Goal: Information Seeking & Learning: Compare options

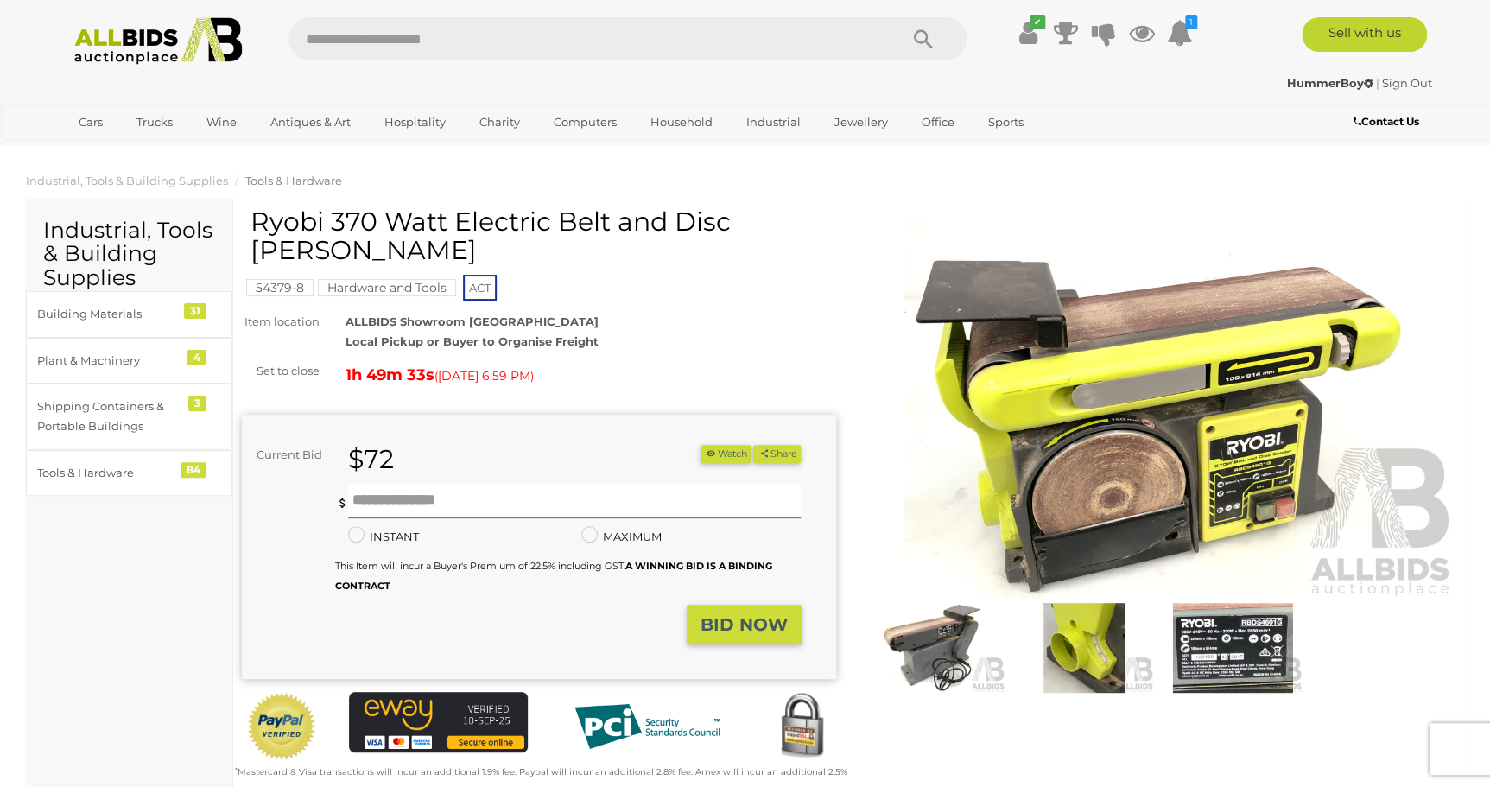
click at [1196, 382] on img at bounding box center [1159, 407] width 594 height 383
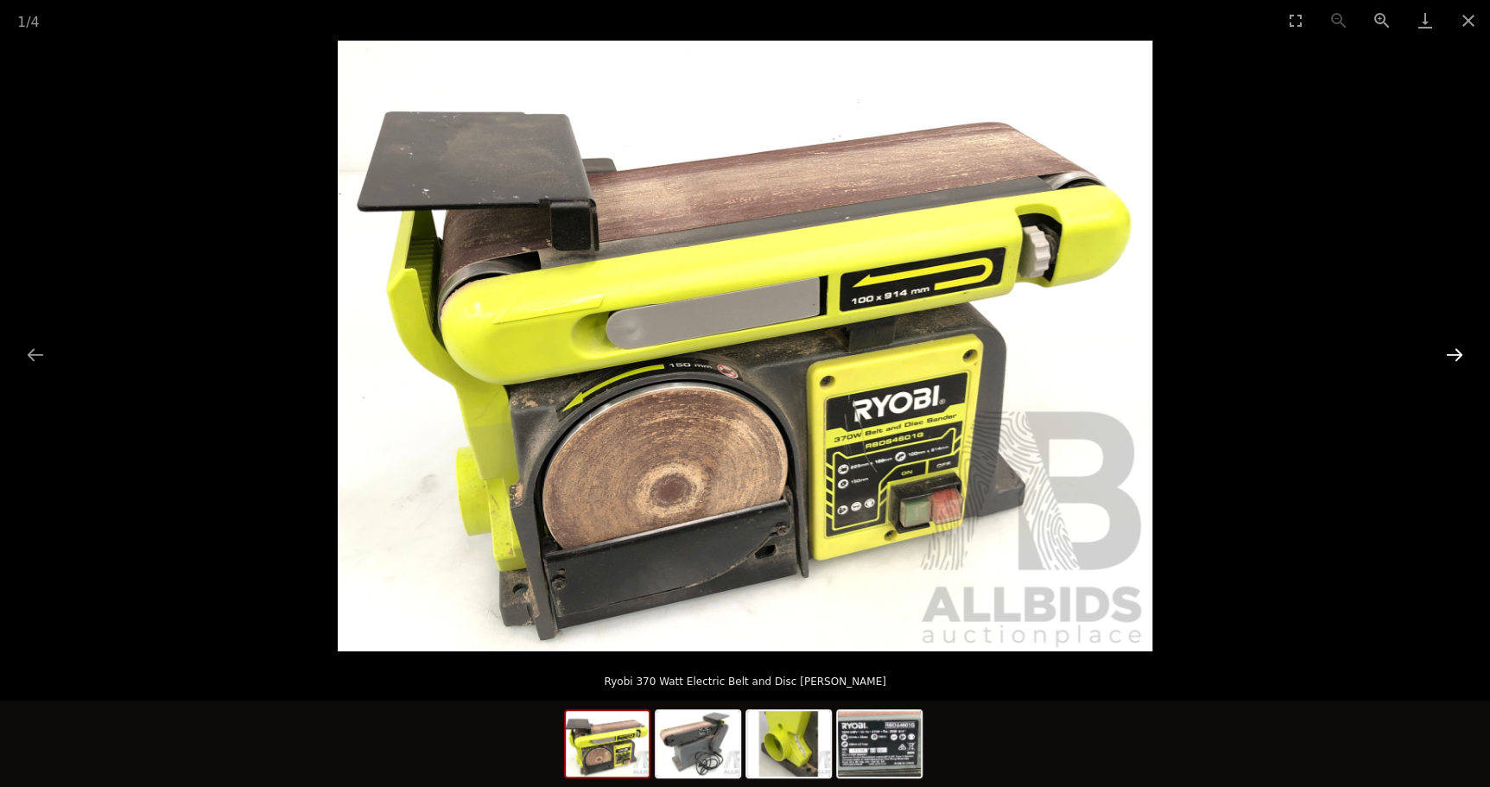
click at [1452, 352] on button "Next slide" at bounding box center [1454, 355] width 36 height 34
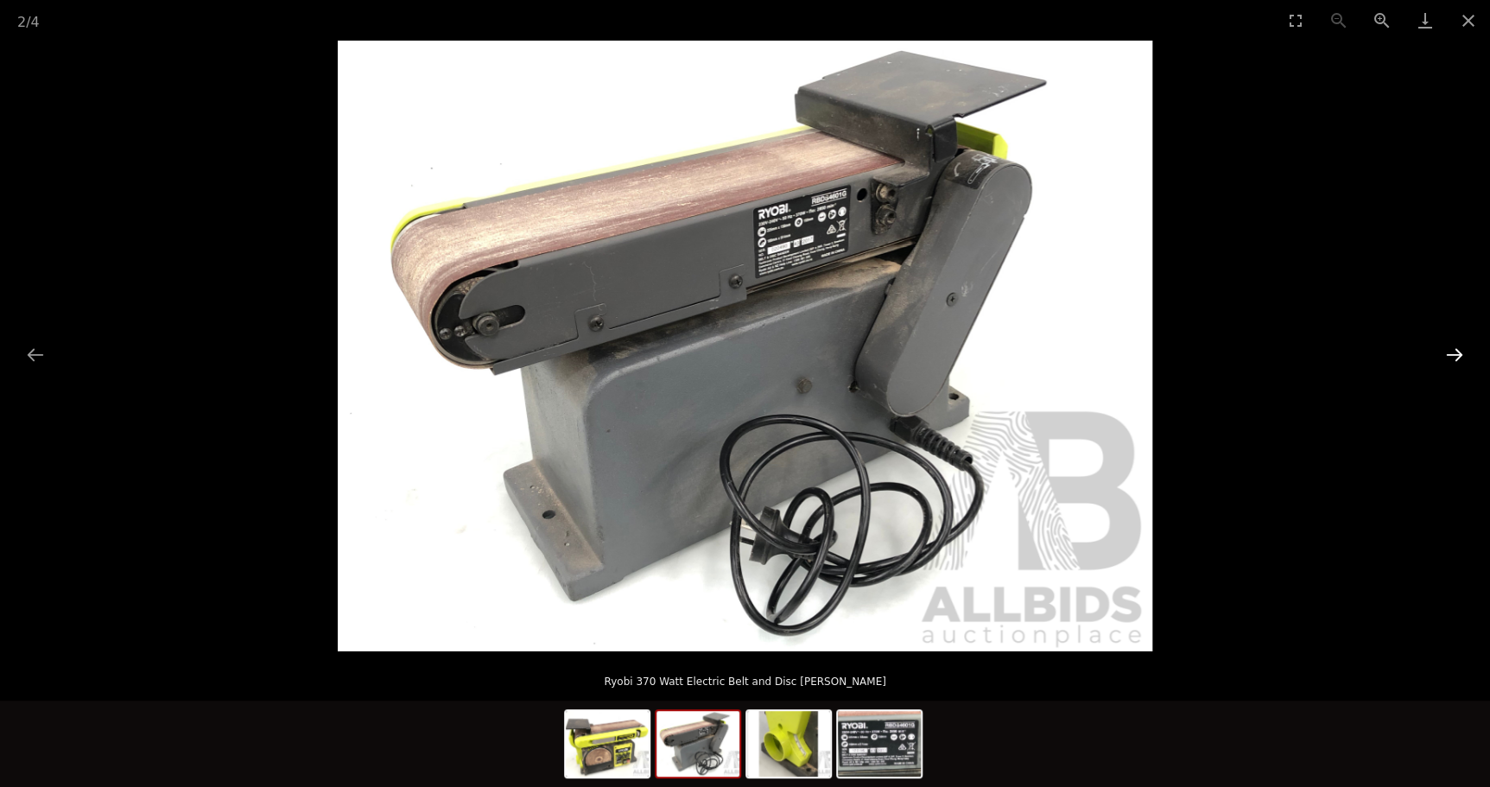
click at [1452, 352] on button "Next slide" at bounding box center [1454, 355] width 36 height 34
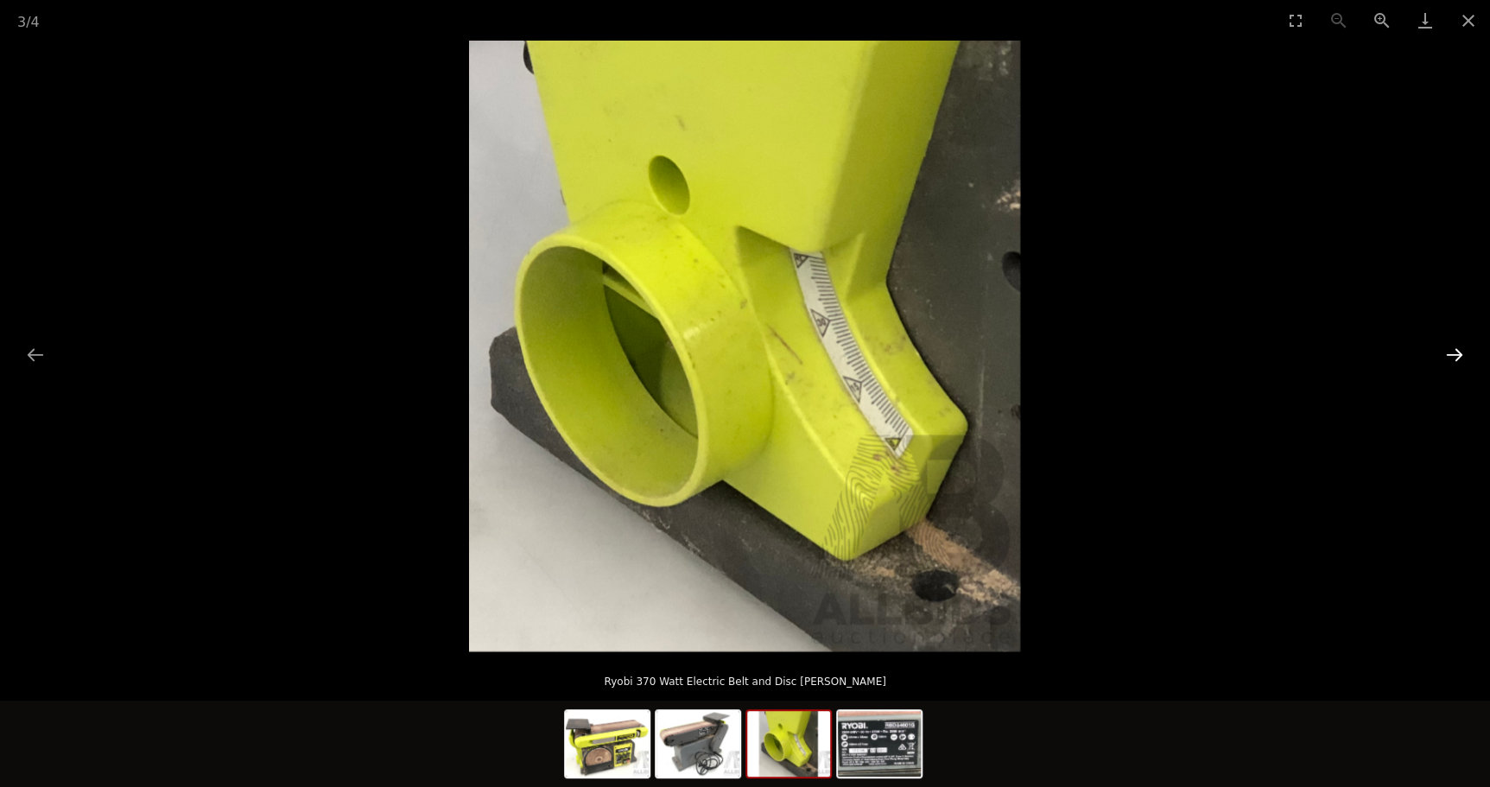
click at [1452, 354] on button "Next slide" at bounding box center [1454, 355] width 36 height 34
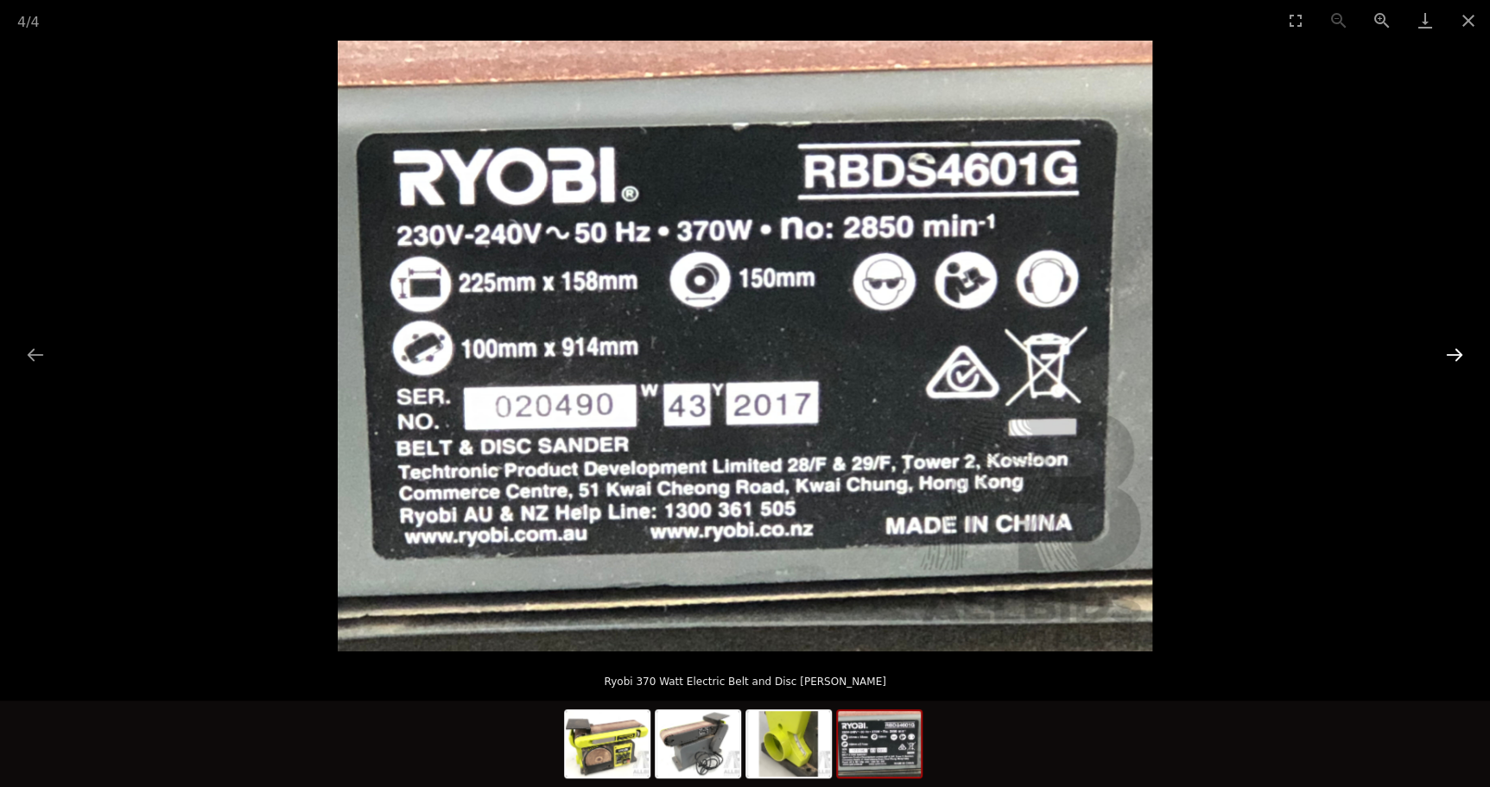
click at [1454, 355] on button "Next slide" at bounding box center [1454, 355] width 36 height 34
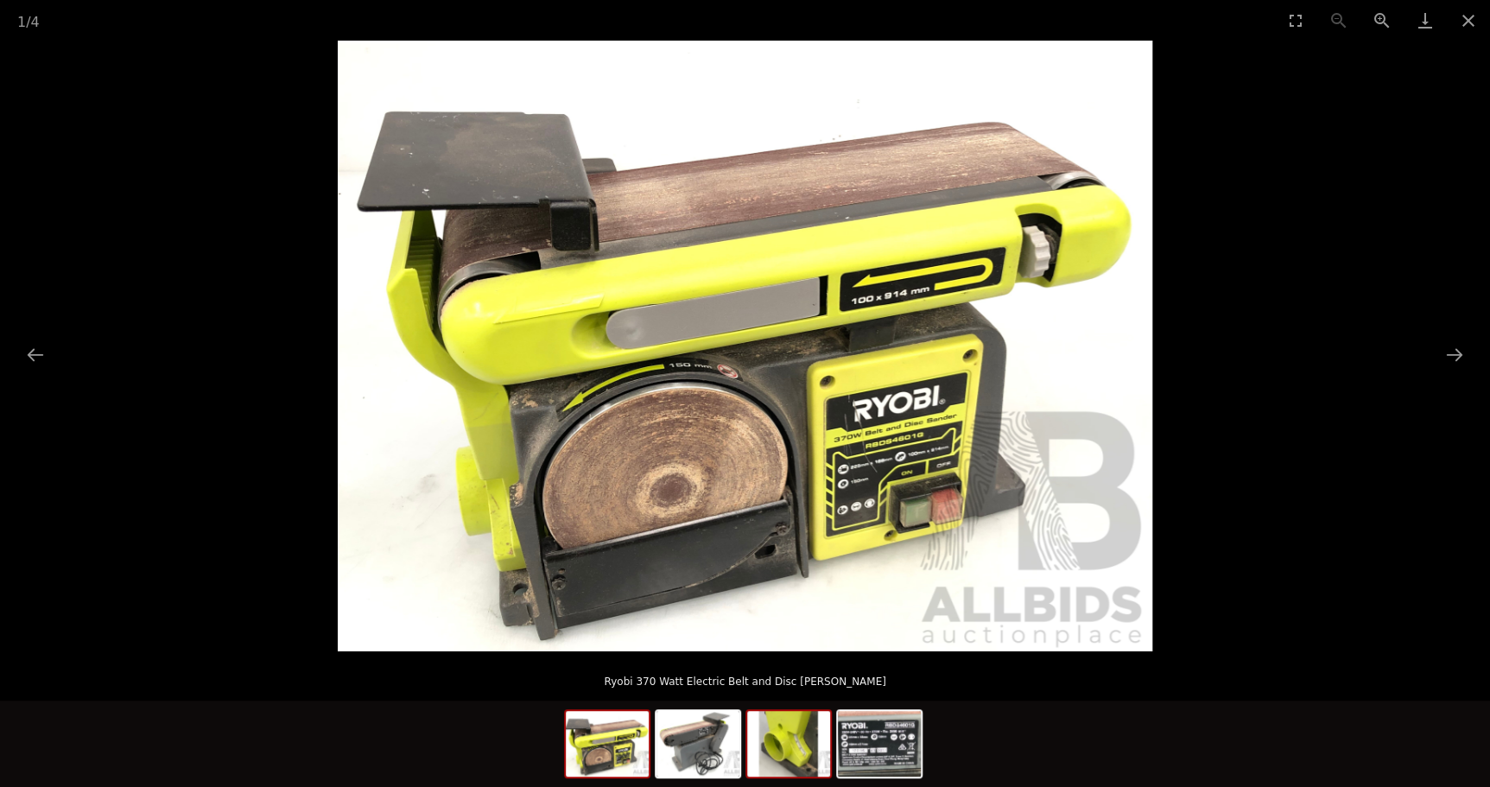
click at [783, 742] on img at bounding box center [788, 744] width 83 height 66
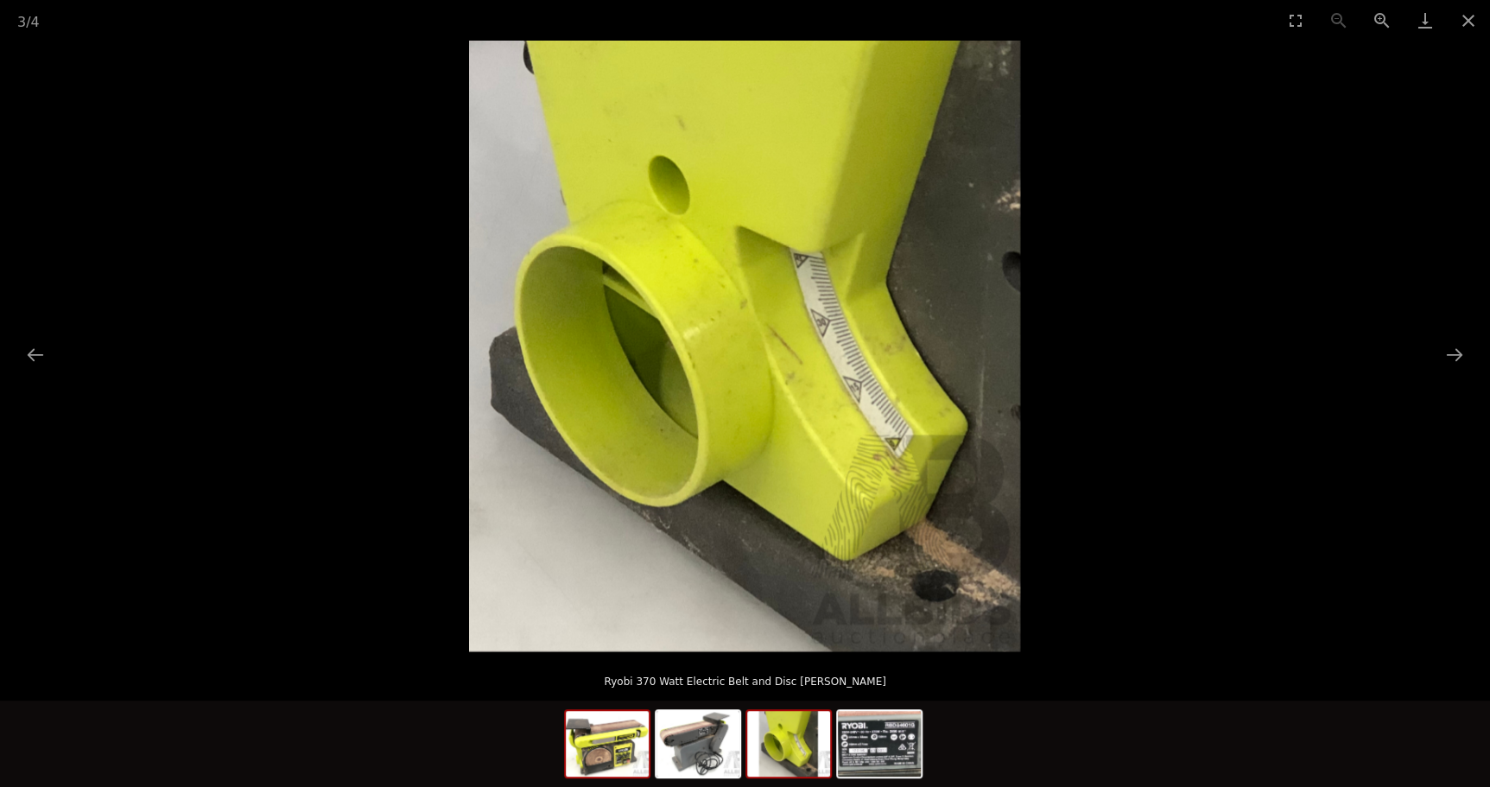
click at [601, 750] on img at bounding box center [607, 744] width 83 height 66
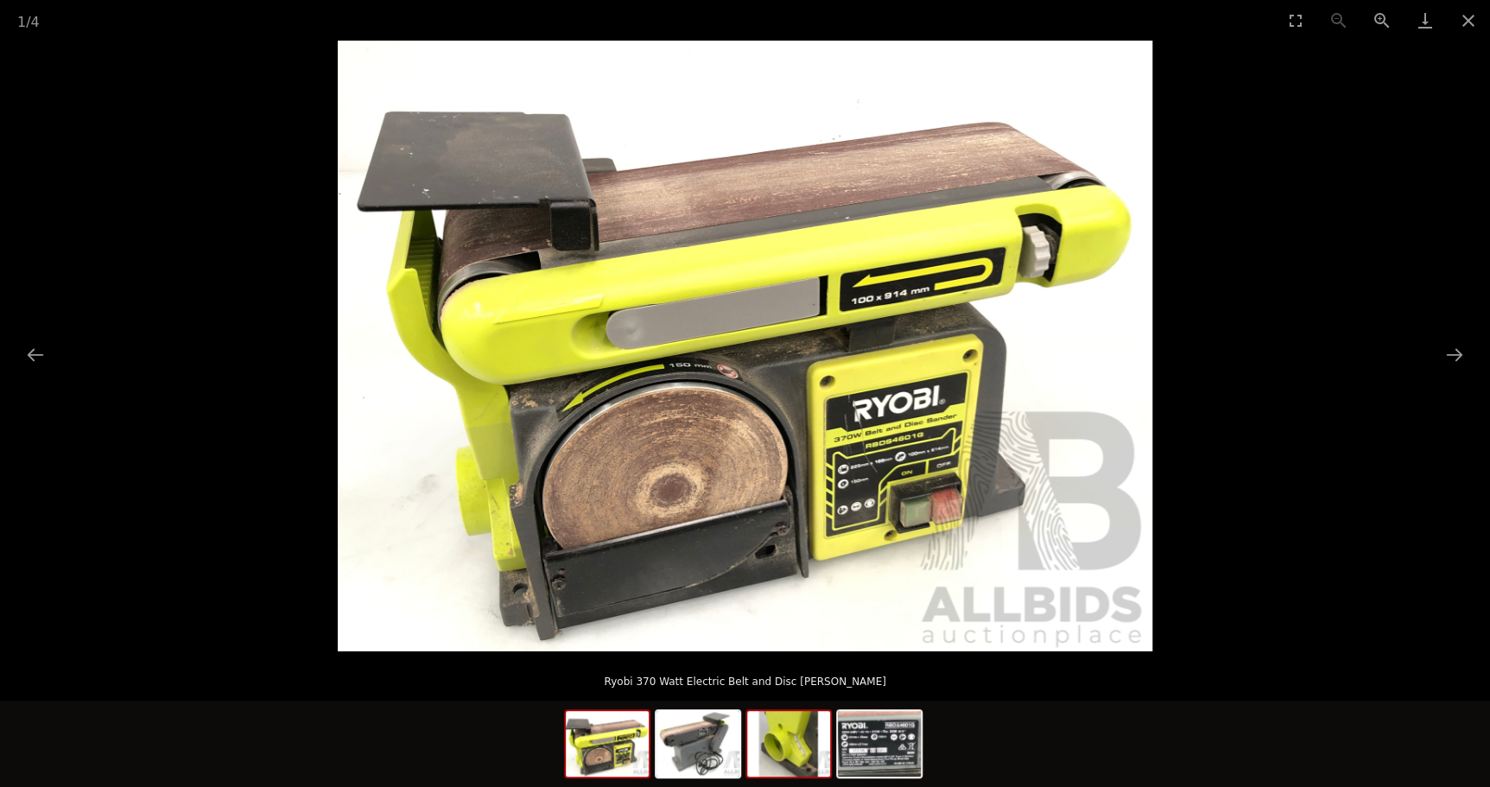
click at [789, 763] on img at bounding box center [788, 744] width 83 height 66
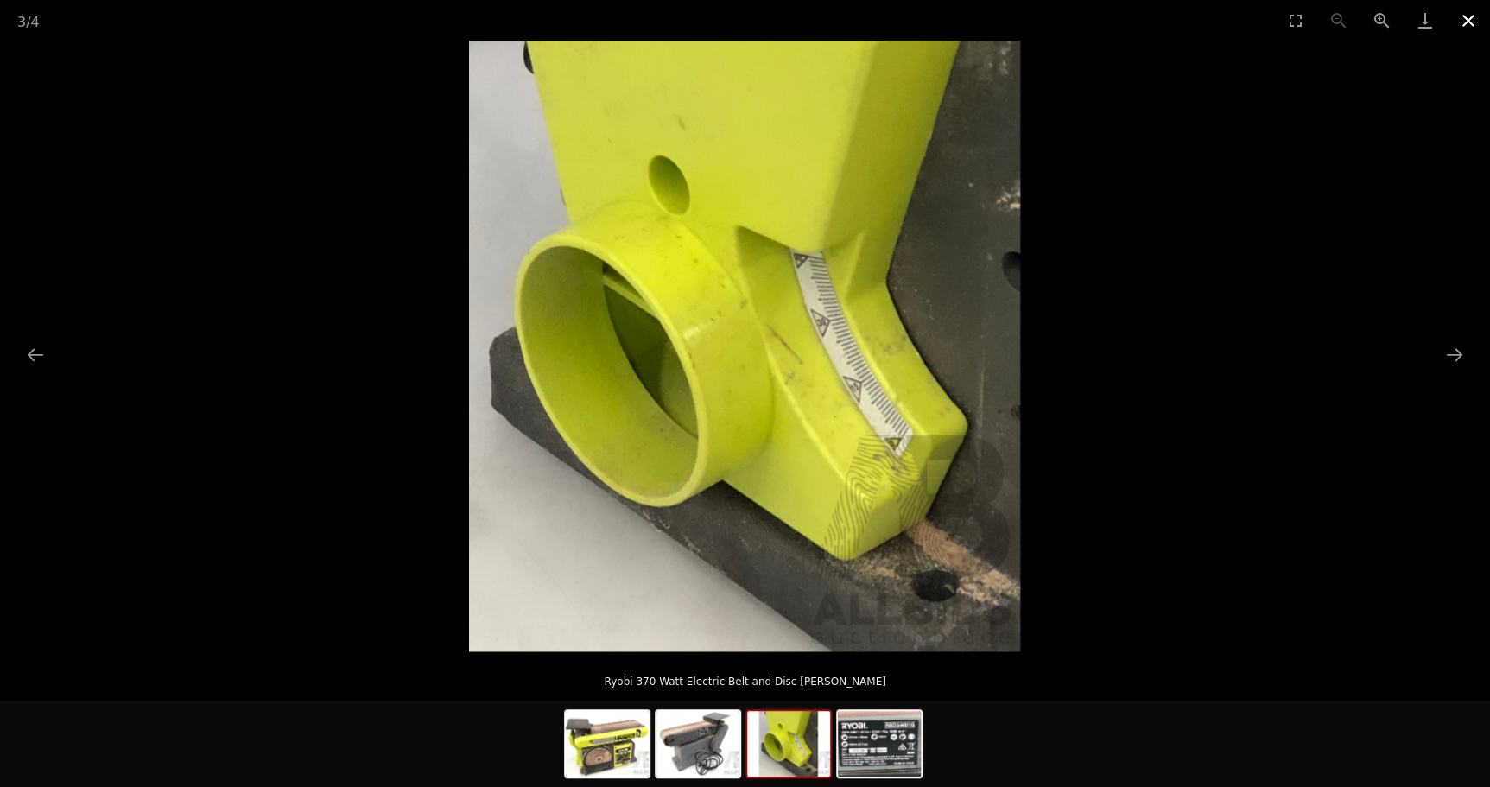
click at [1465, 16] on button "Close gallery" at bounding box center [1468, 20] width 43 height 41
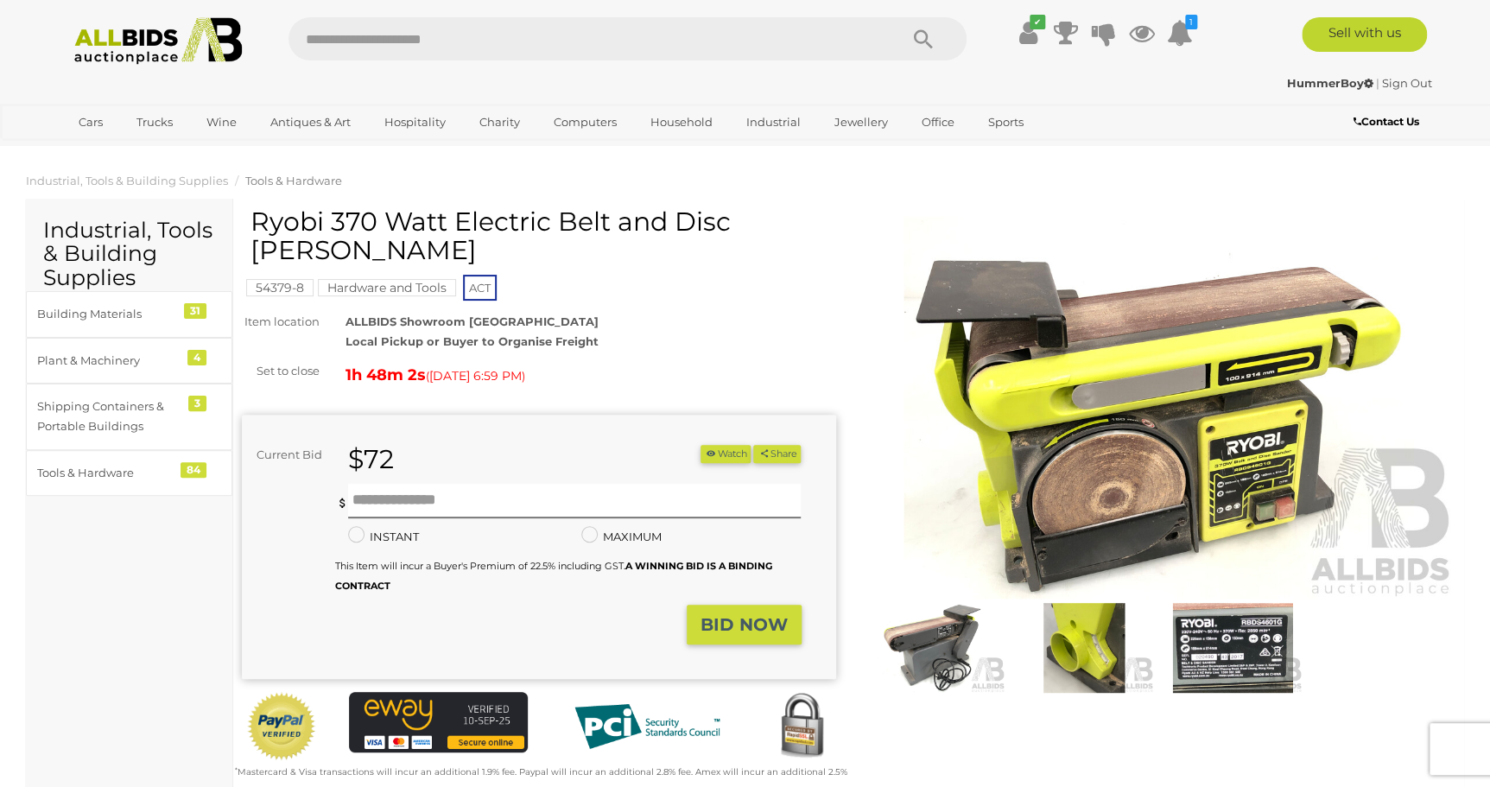
click at [297, 177] on span "Tools & Hardware" at bounding box center [293, 181] width 97 height 14
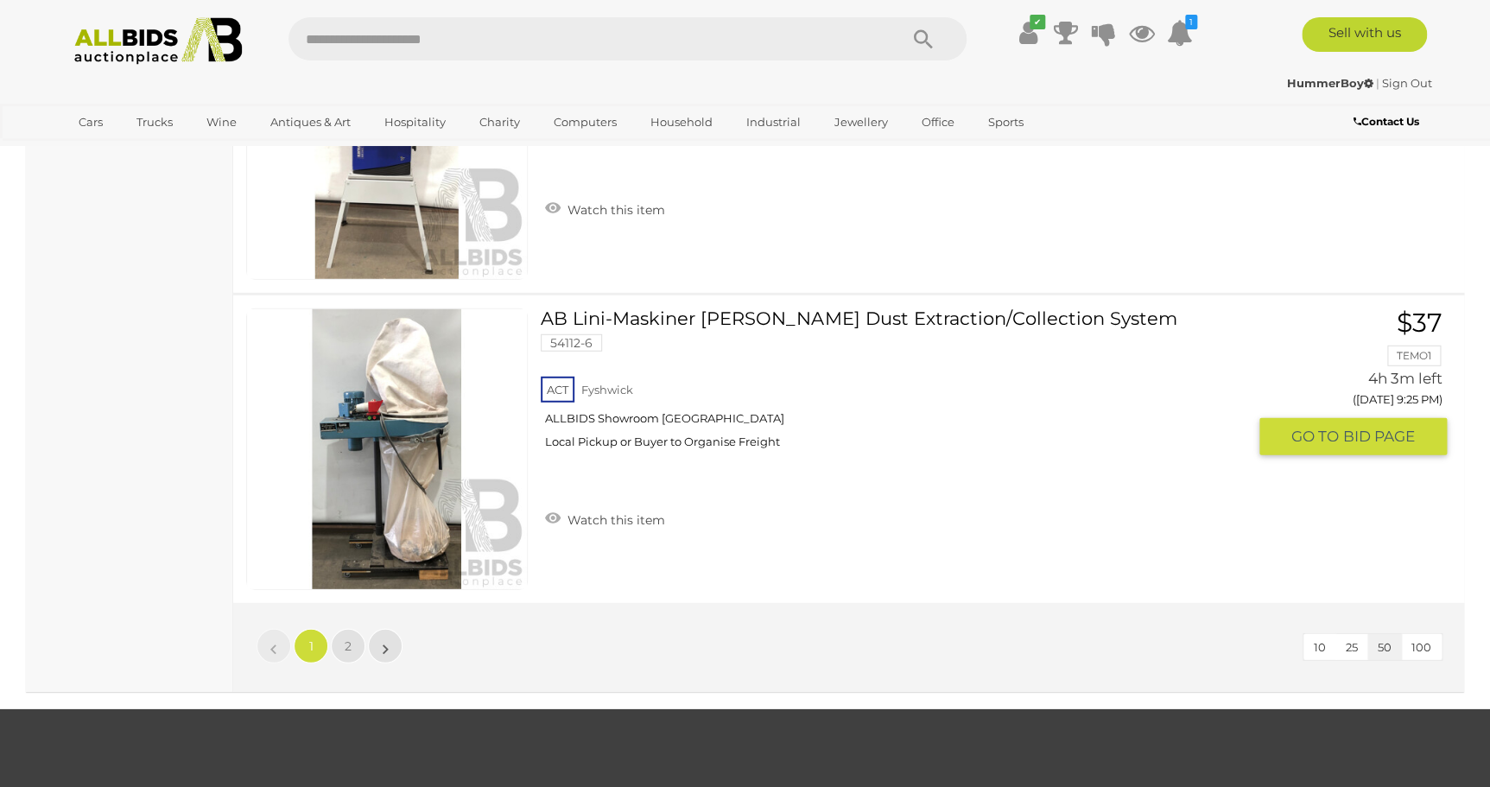
scroll to position [15300, 0]
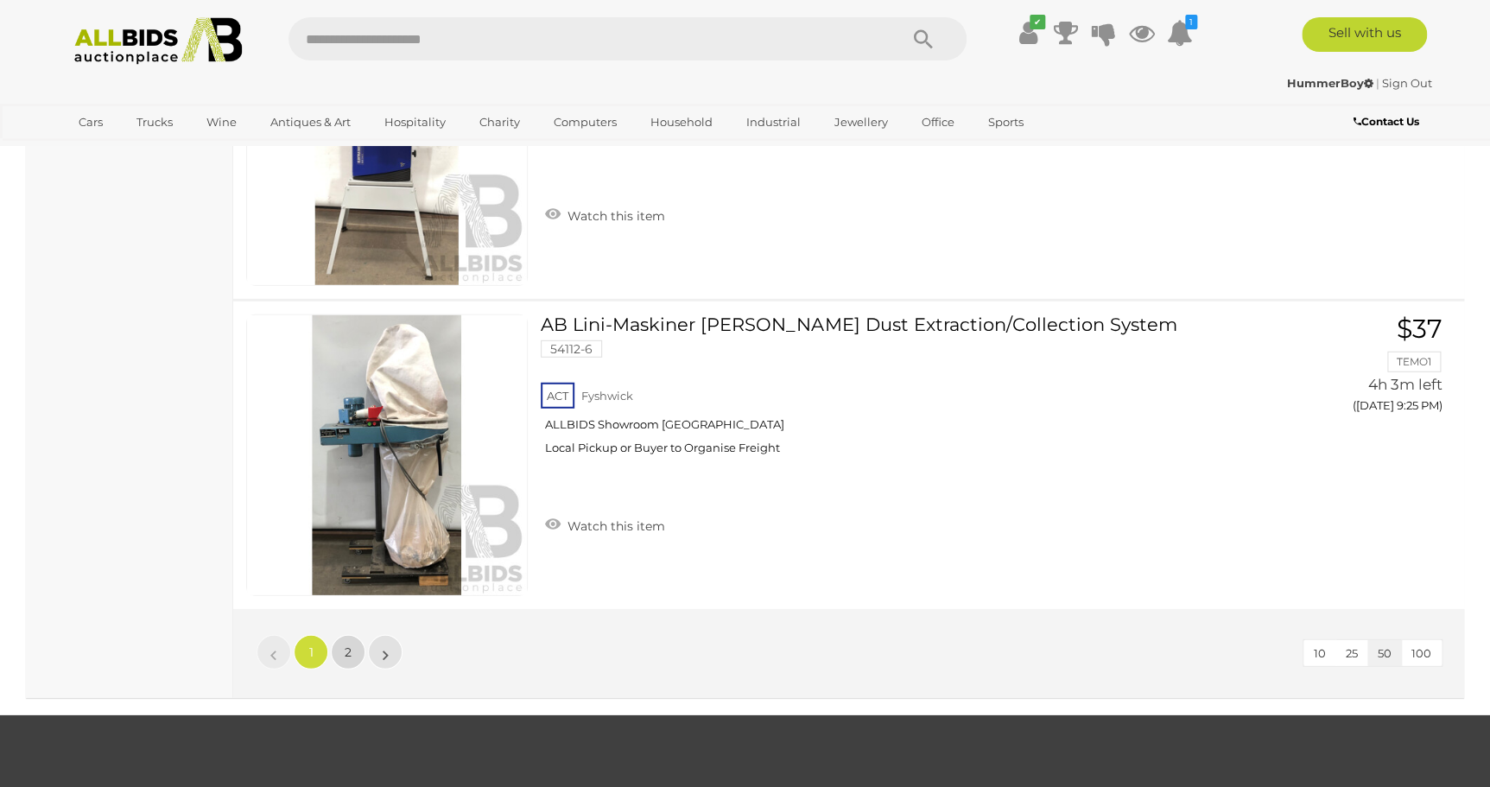
click at [341, 635] on link "2" at bounding box center [348, 652] width 35 height 35
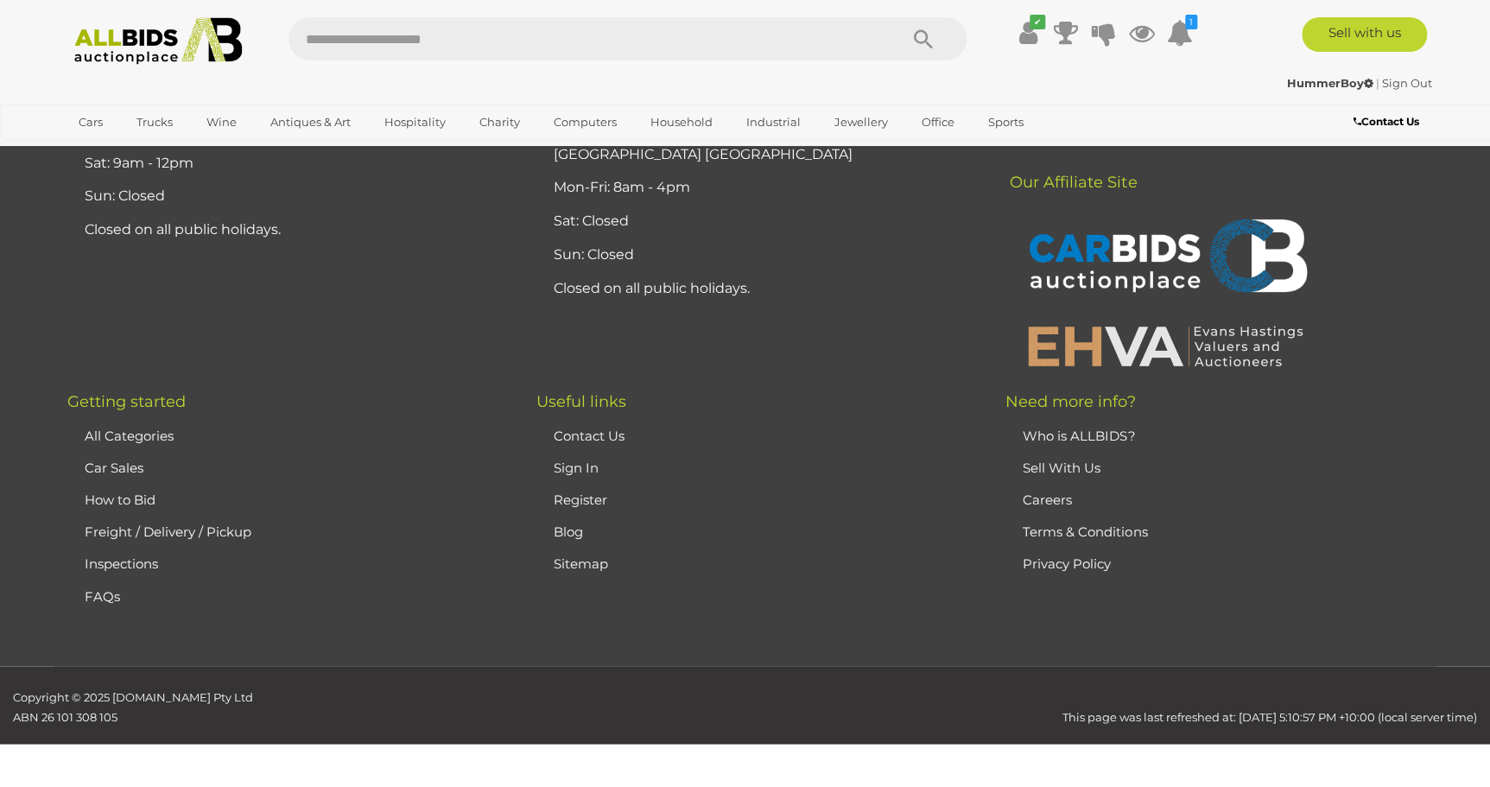
scroll to position [221, 0]
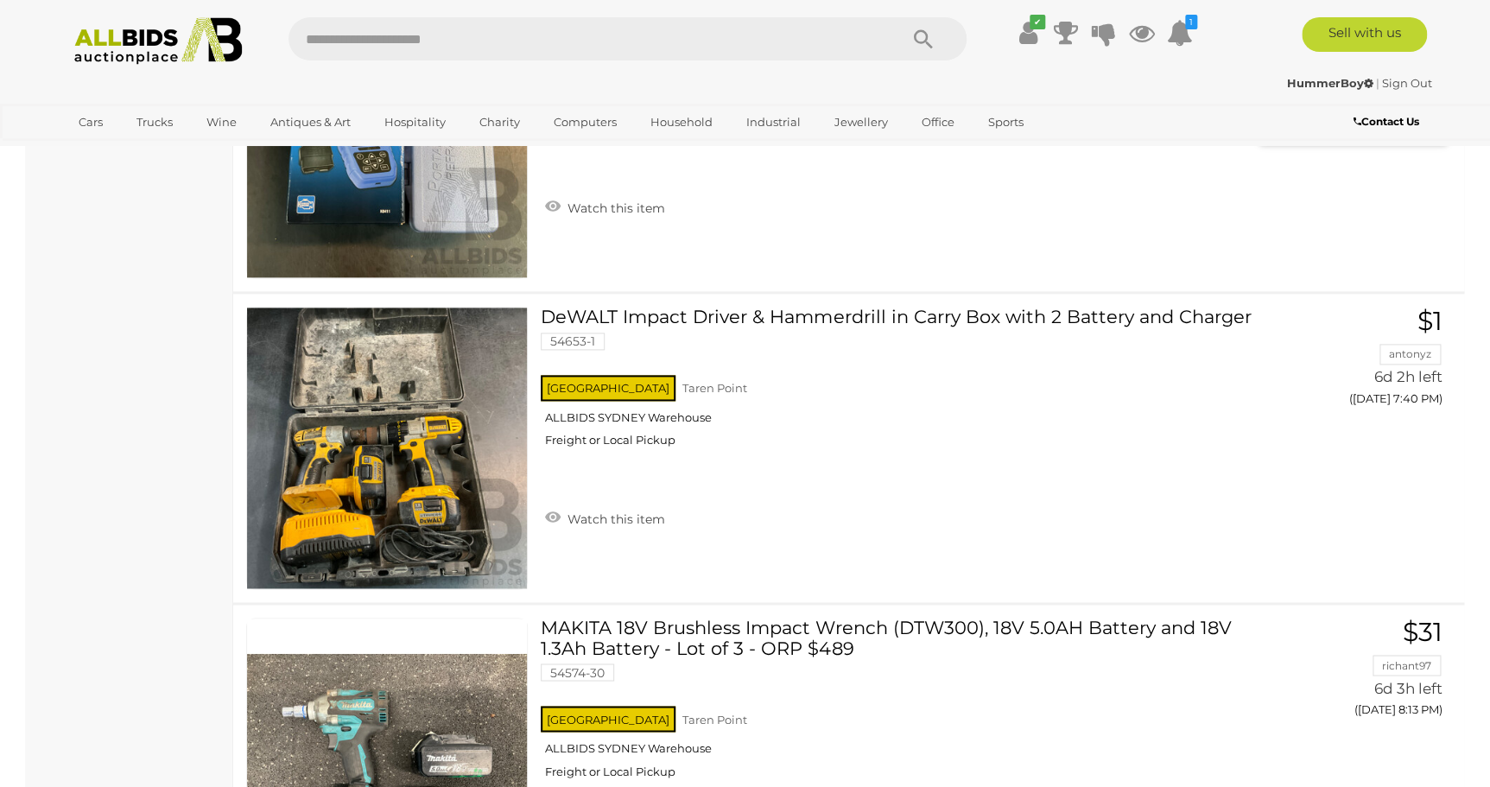
scroll to position [7393, 0]
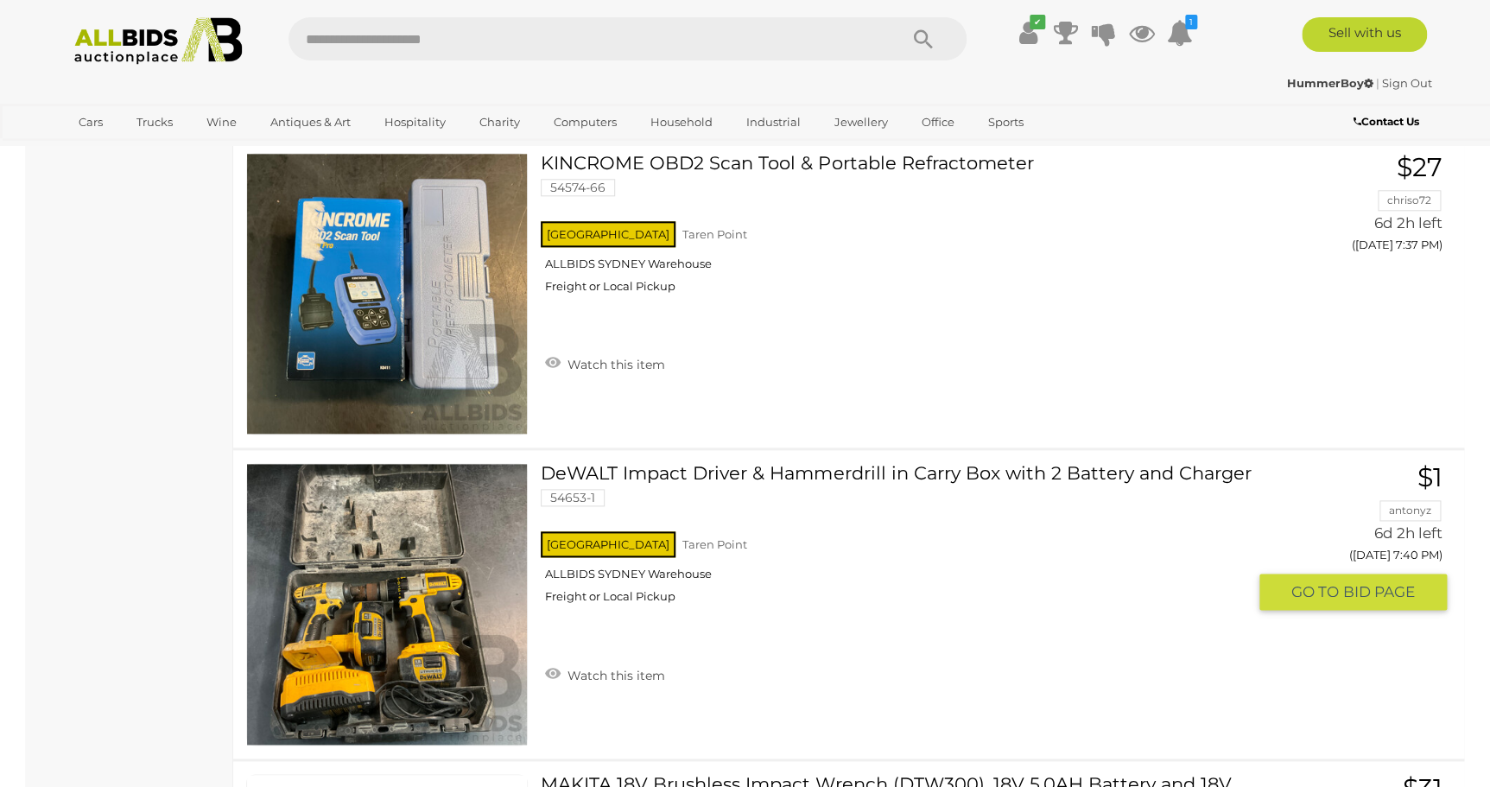
drag, startPoint x: 396, startPoint y: 448, endPoint x: 385, endPoint y: 445, distance: 11.7
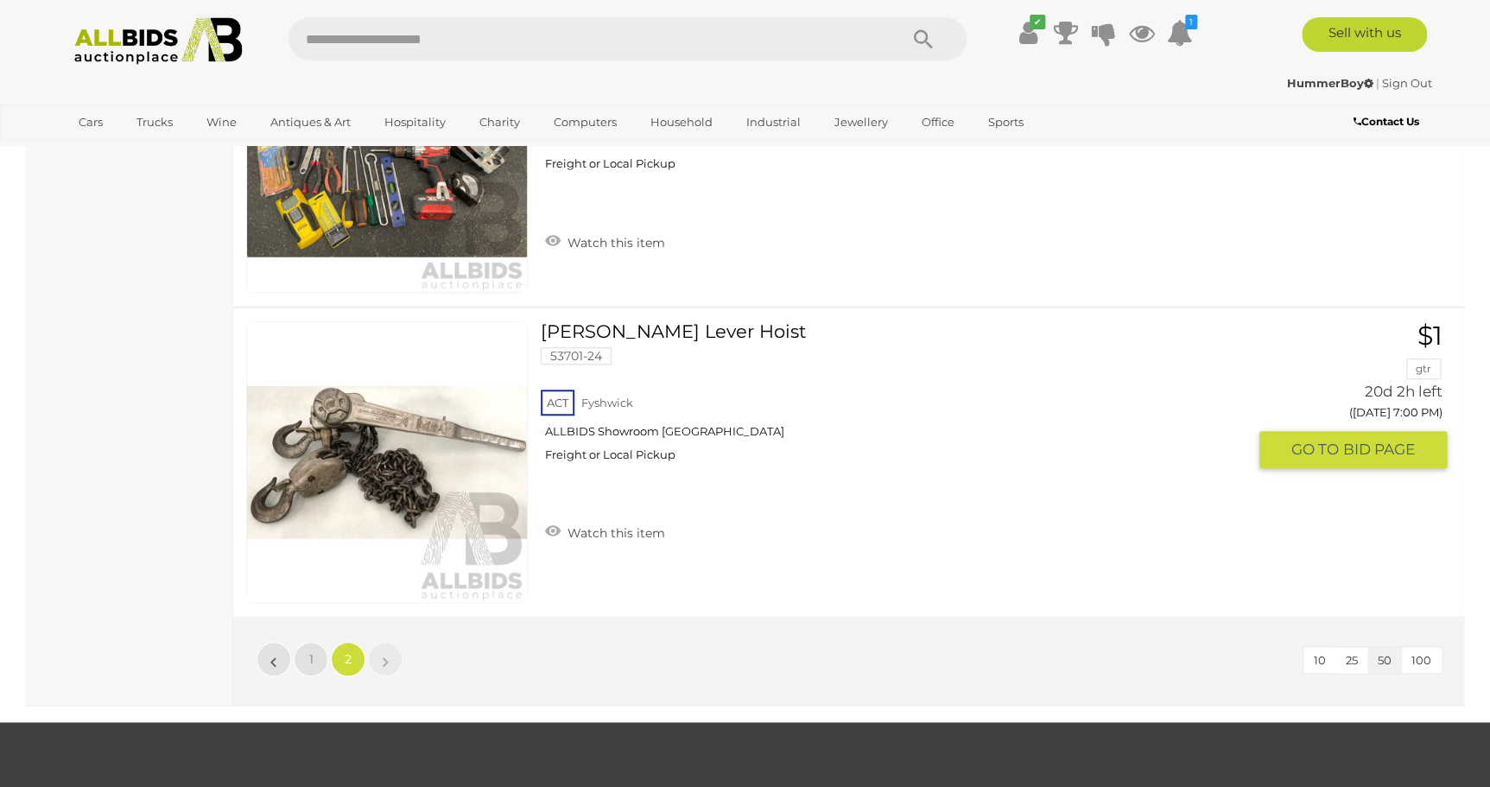
scroll to position [10481, 0]
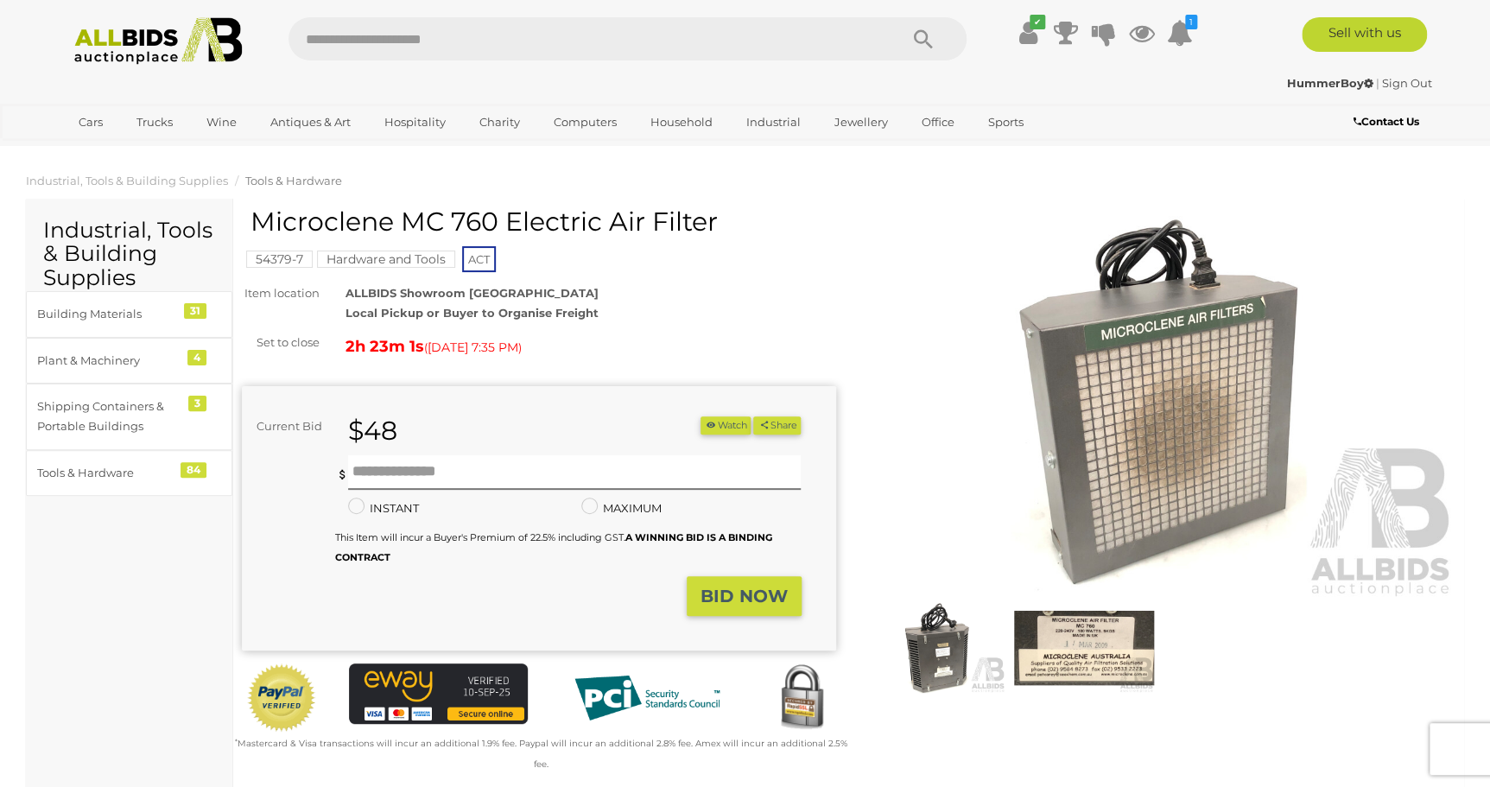
click at [1145, 405] on img at bounding box center [1159, 407] width 594 height 383
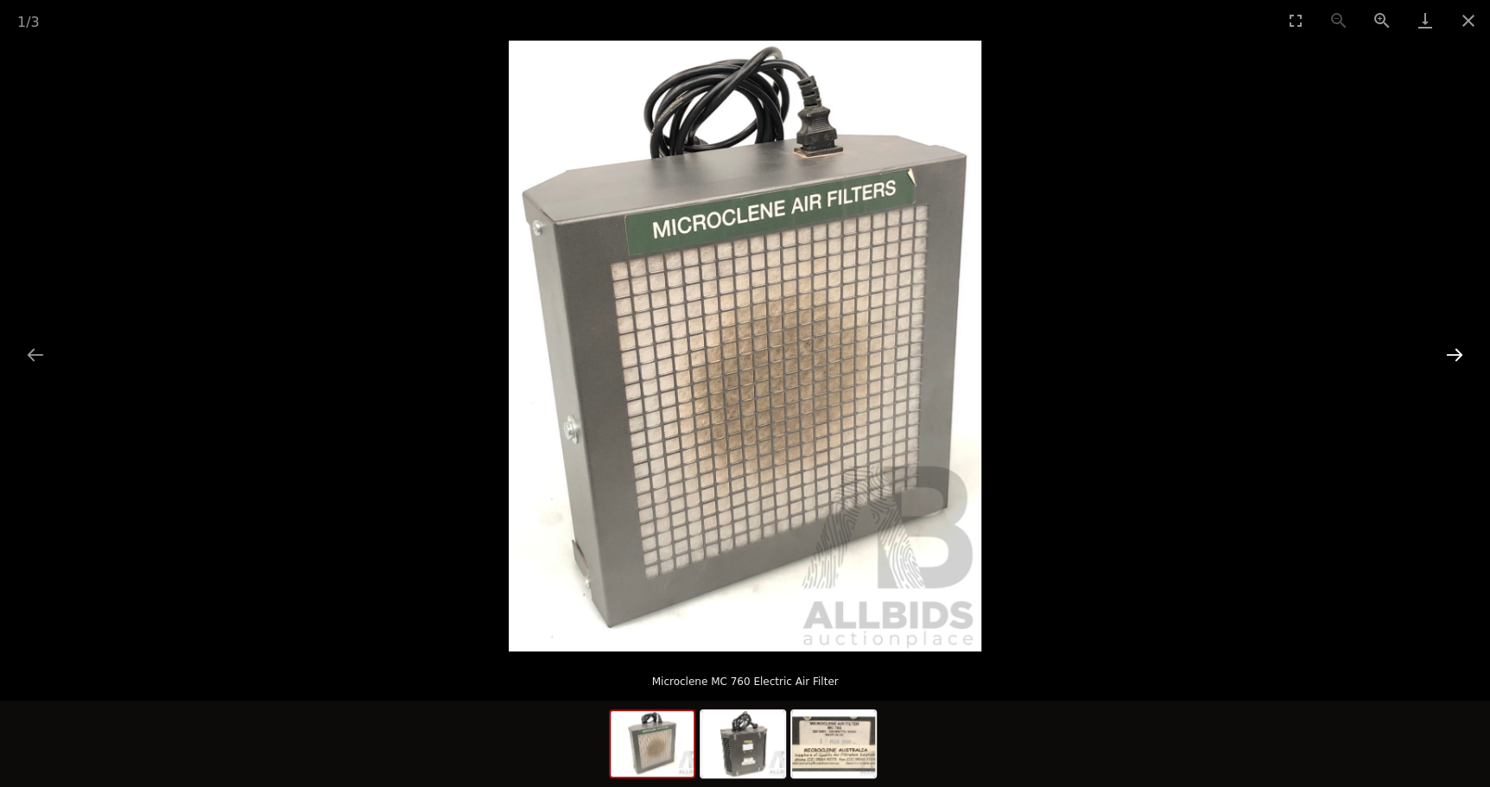
click at [1461, 352] on button "Next slide" at bounding box center [1454, 355] width 36 height 34
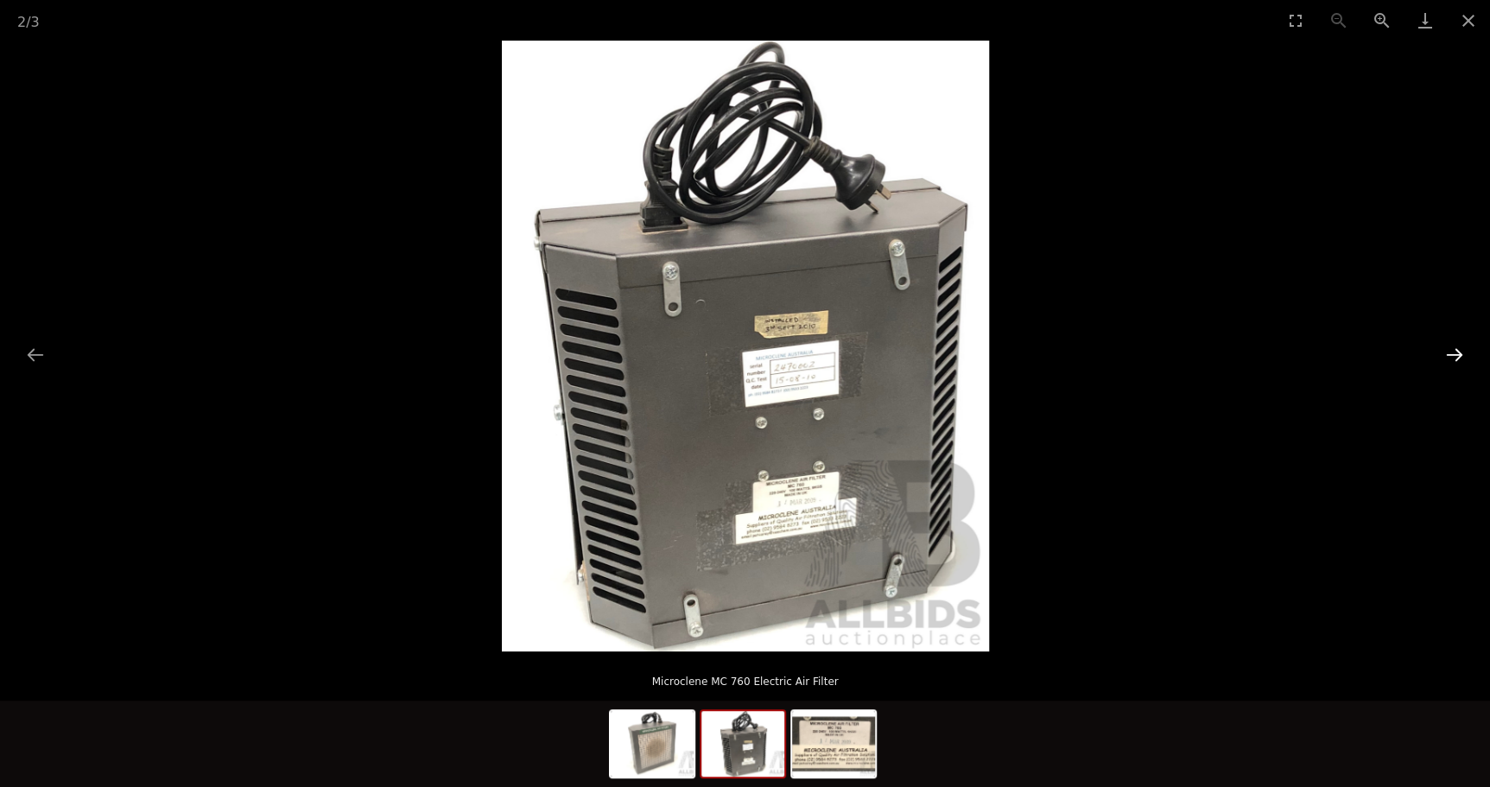
click at [1458, 351] on button "Next slide" at bounding box center [1454, 355] width 36 height 34
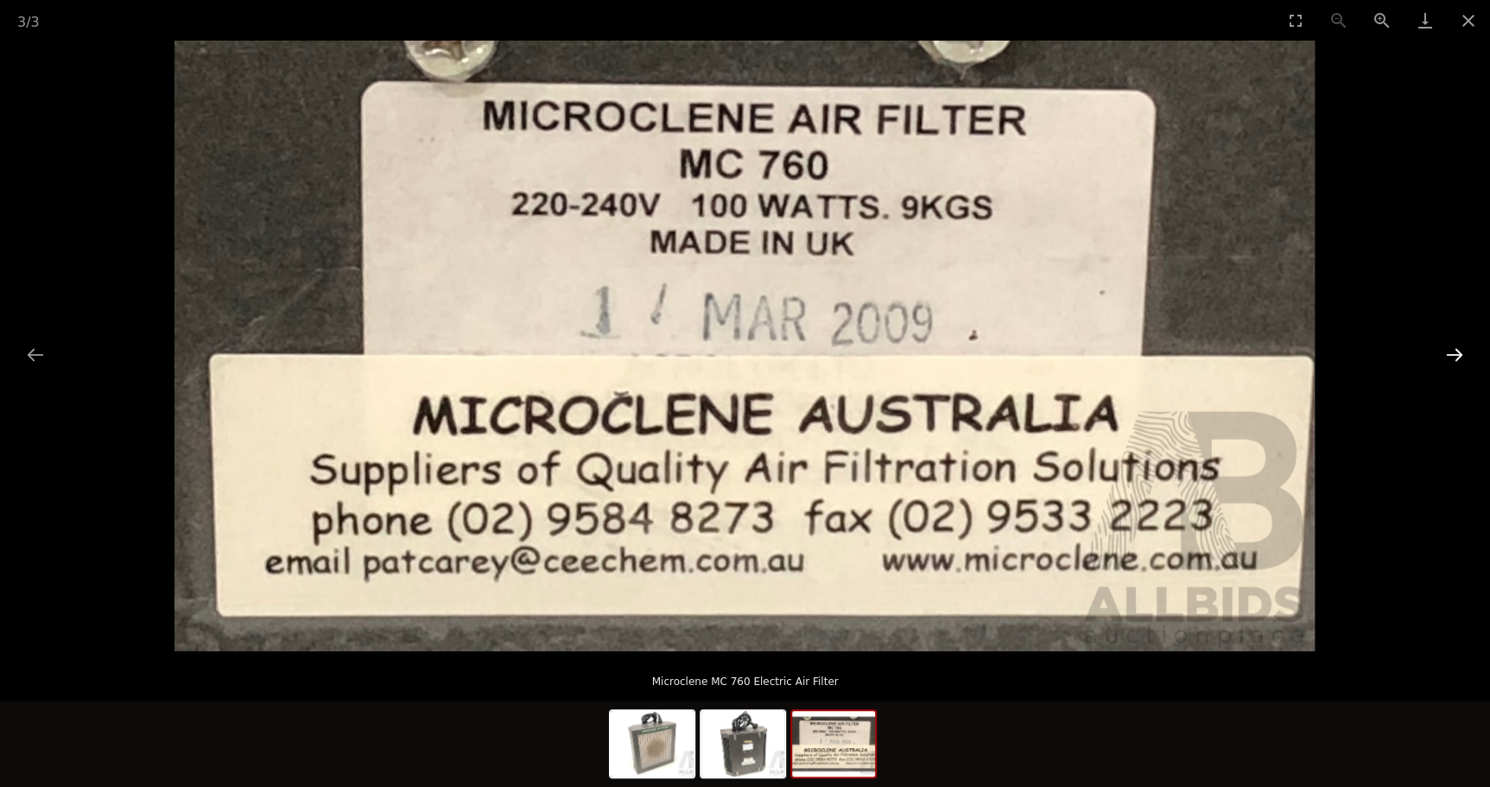
click at [1453, 351] on button "Next slide" at bounding box center [1454, 355] width 36 height 34
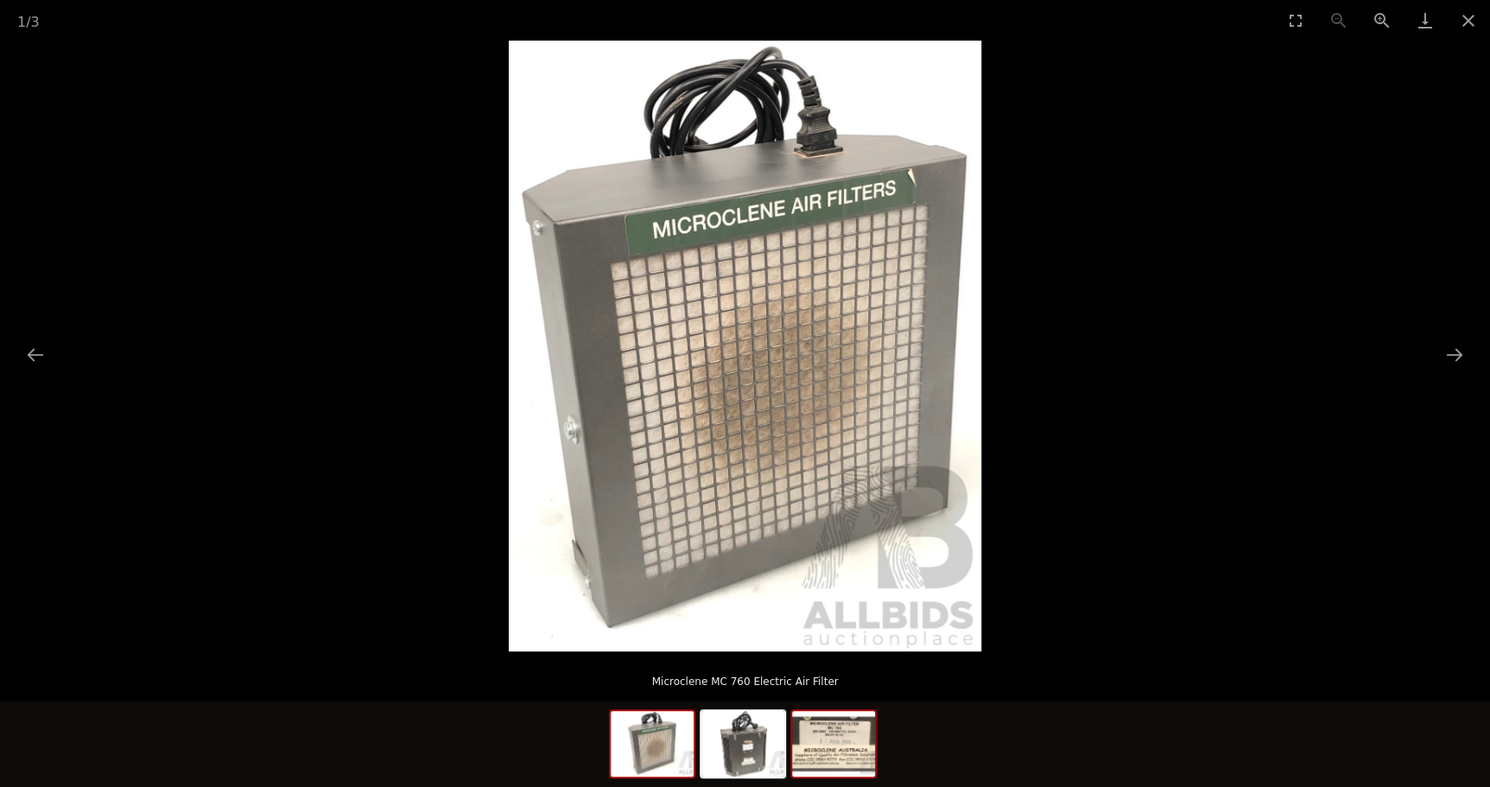
click at [835, 732] on img at bounding box center [833, 744] width 83 height 66
